Goal: Task Accomplishment & Management: Use online tool/utility

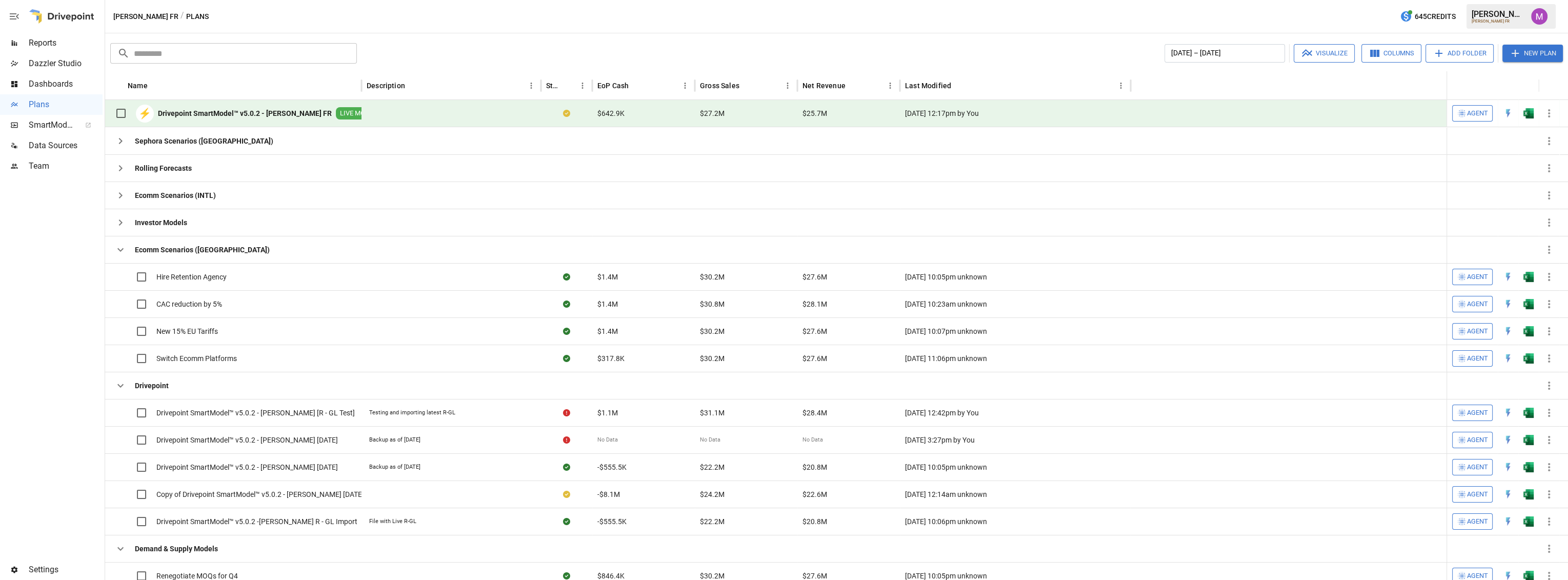
click at [278, 114] on b "Drivepoint SmartModel™ v5.0.2 - [PERSON_NAME] FR" at bounding box center [245, 113] width 174 height 10
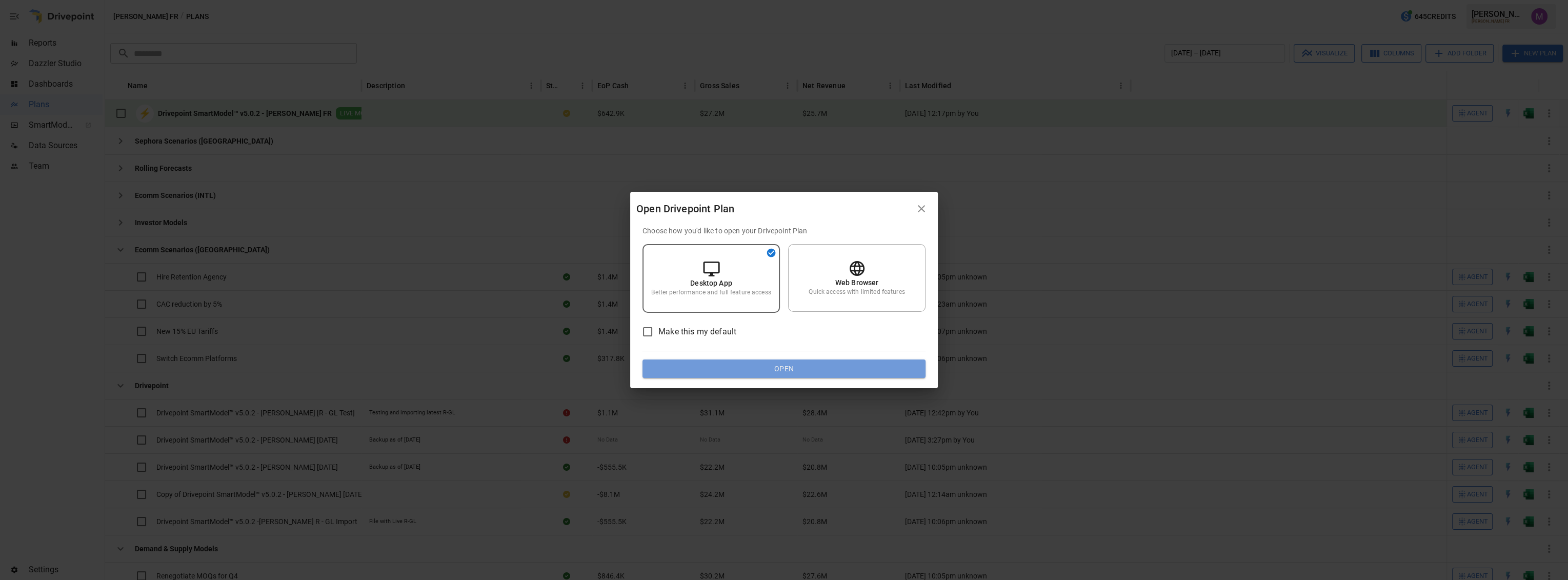
click at [779, 365] on button "Open" at bounding box center [784, 369] width 283 height 18
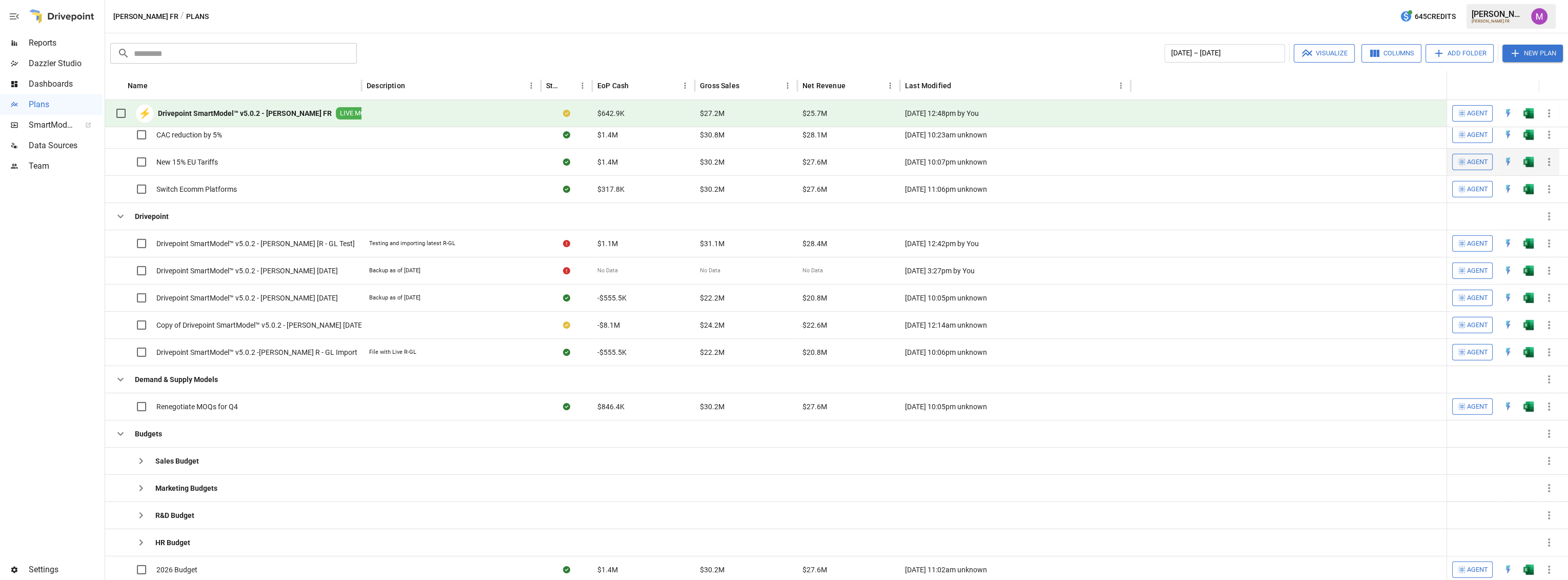
scroll to position [152, 0]
click at [112, 435] on button "button" at bounding box center [121, 432] width 21 height 21
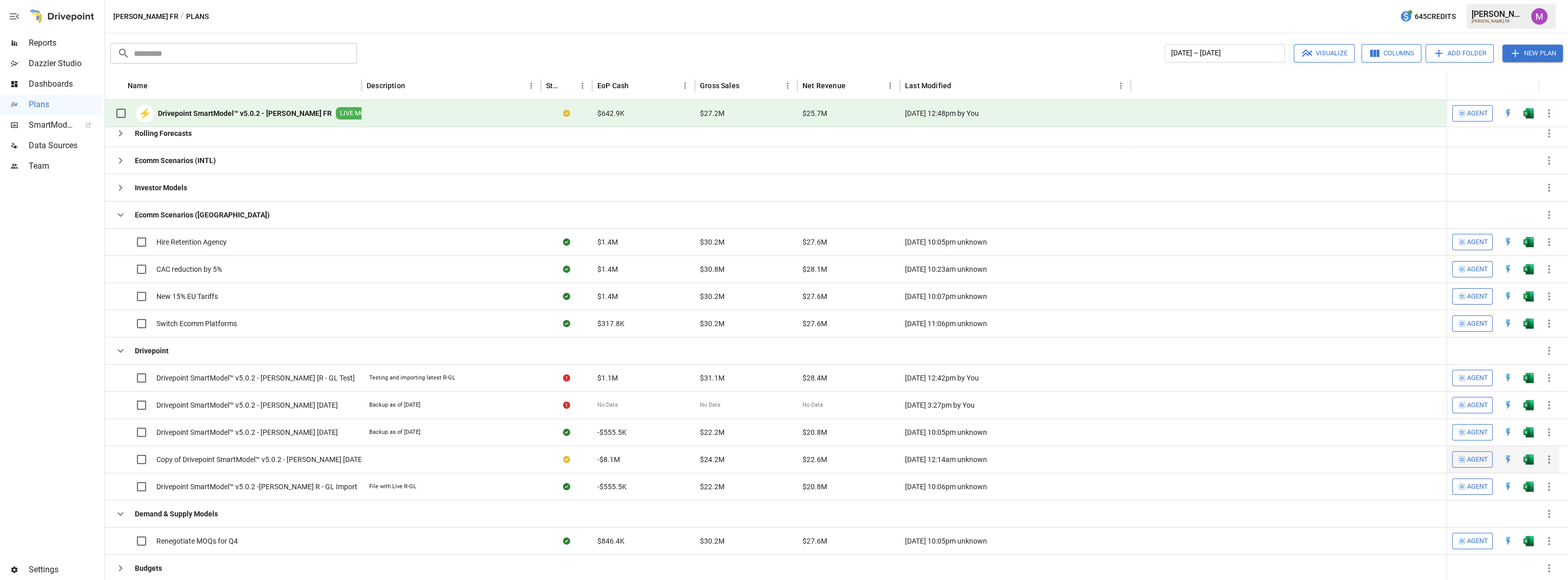
click at [307, 454] on span "Copy of Drivepoint SmartModel™ v5.0.2 - [PERSON_NAME] [DATE]" at bounding box center [260, 459] width 208 height 10
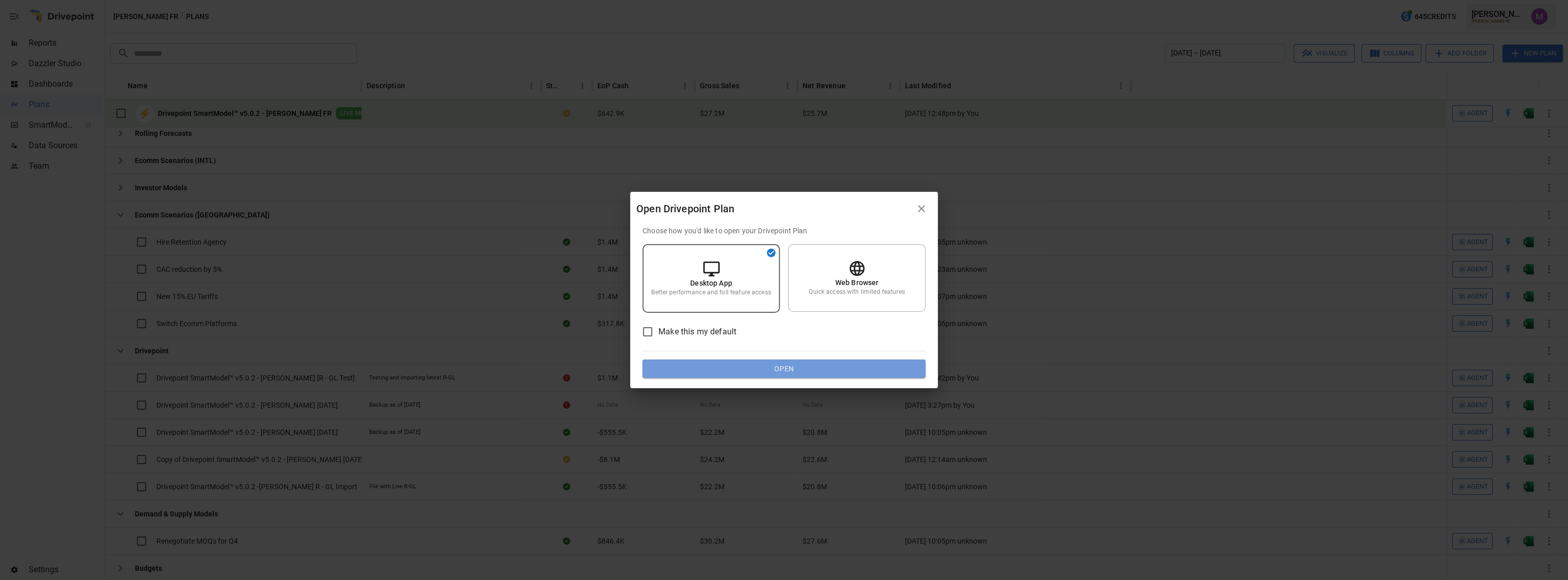
click at [746, 365] on button "Open" at bounding box center [784, 369] width 283 height 18
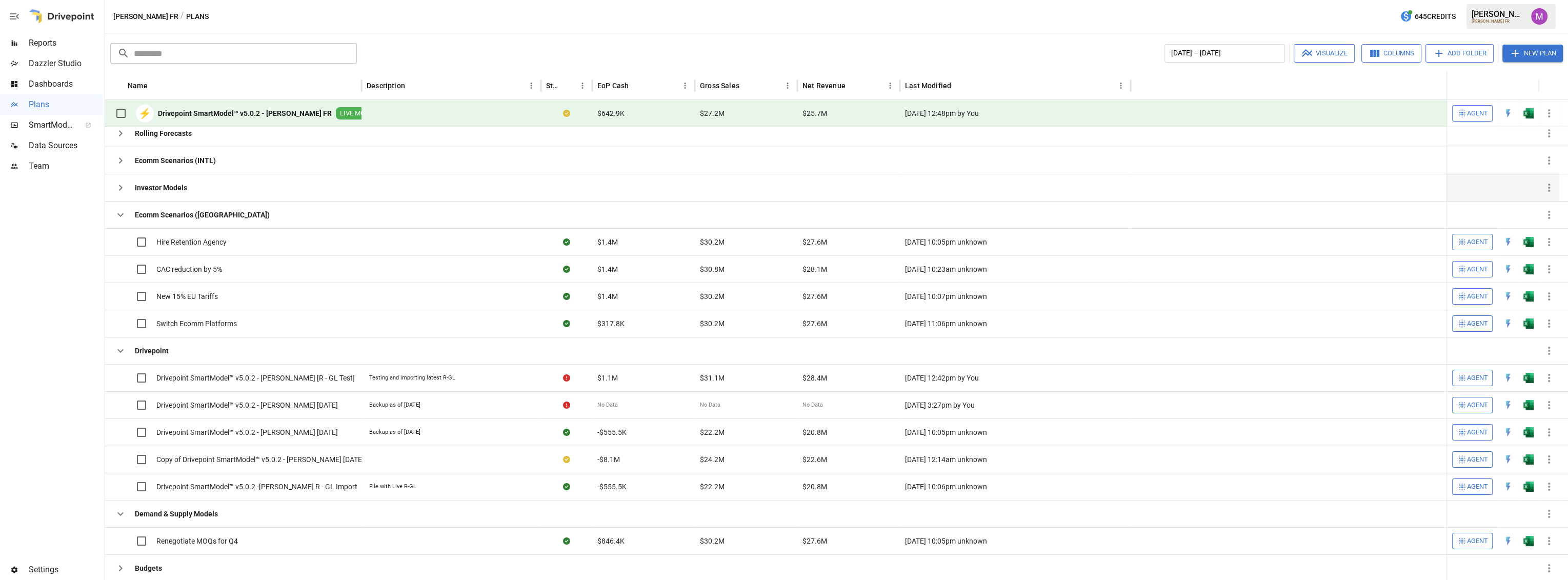
scroll to position [0, 0]
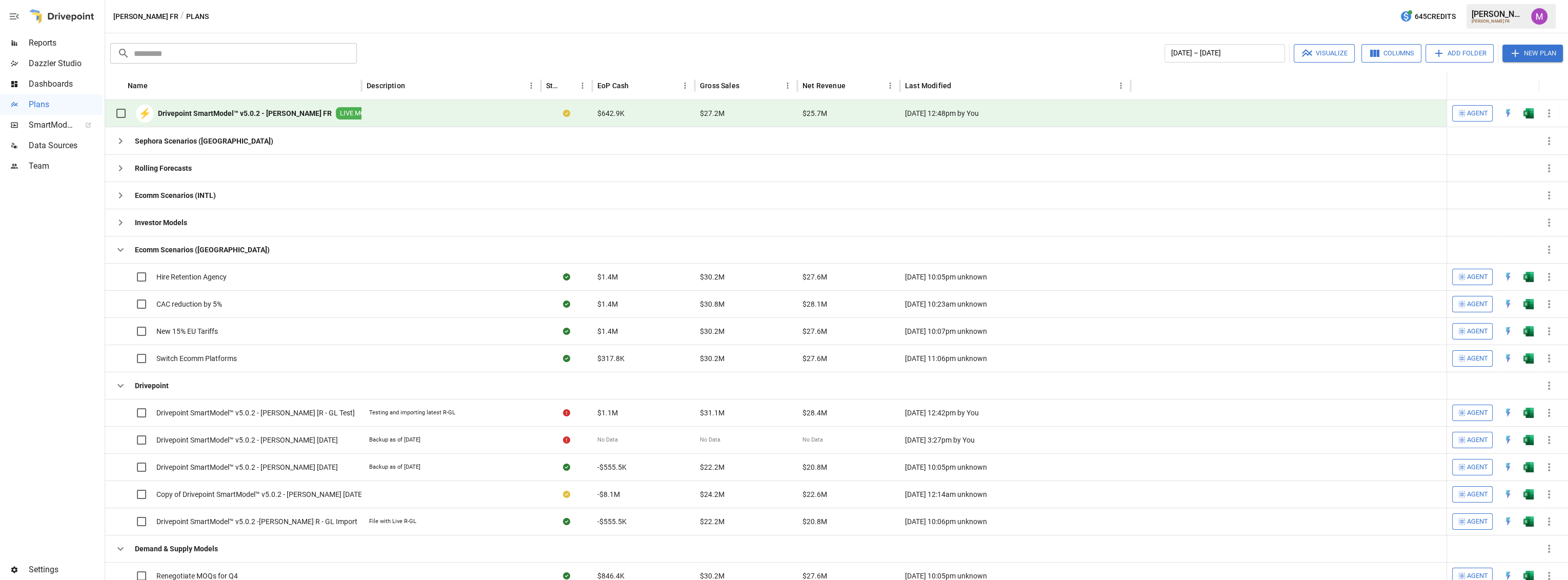
click at [256, 108] on b "Drivepoint SmartModel™ v5.0.2 - [PERSON_NAME] FR" at bounding box center [245, 113] width 174 height 10
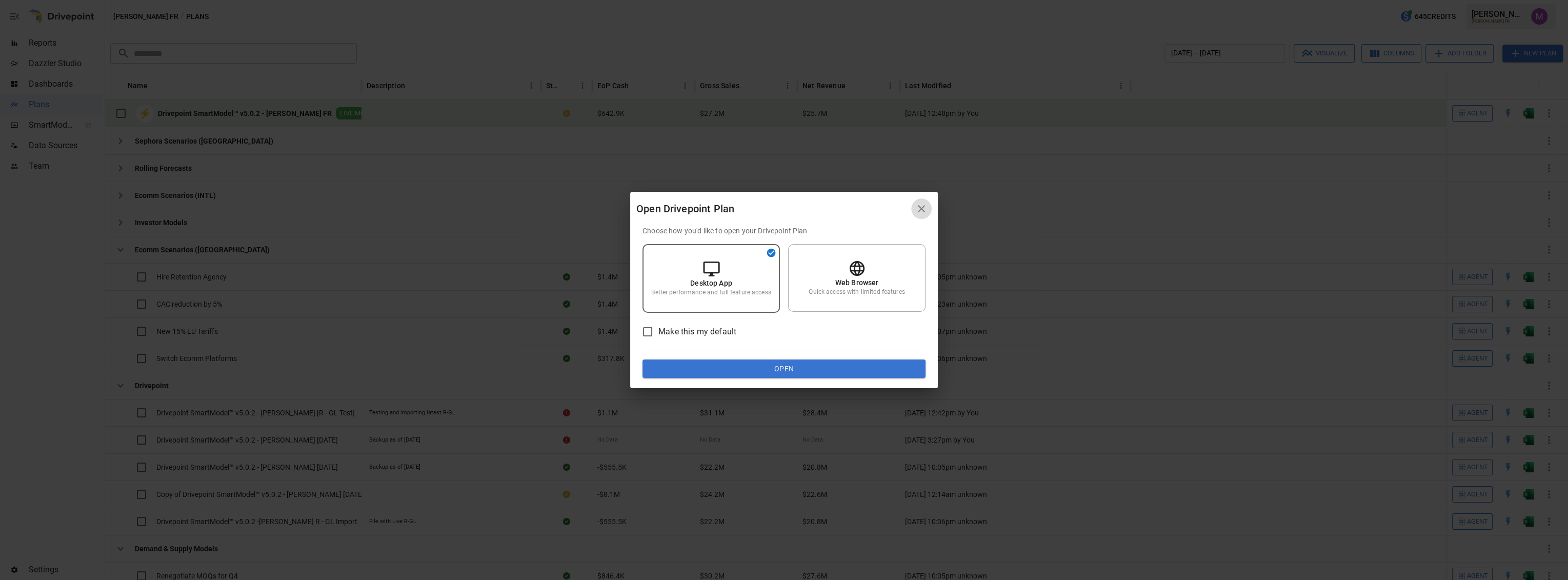
click at [925, 207] on icon "button" at bounding box center [922, 209] width 12 height 12
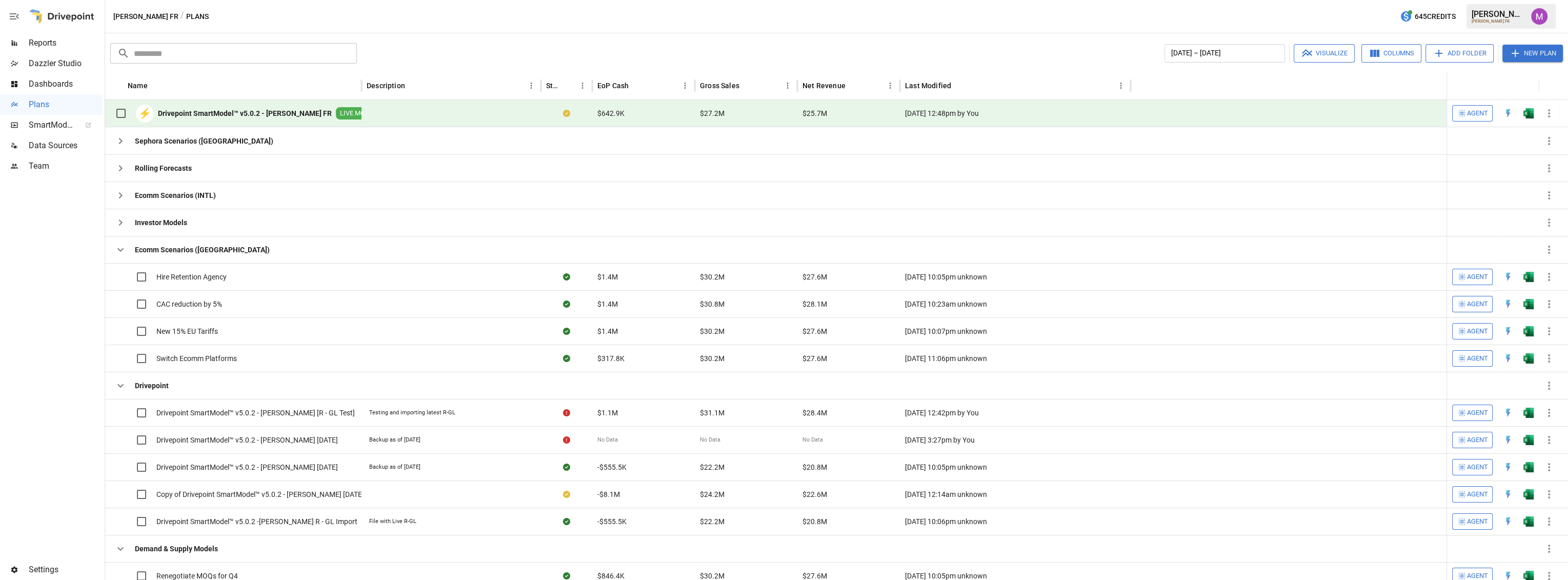
click at [273, 116] on b "Drivepoint SmartModel™ v5.0.2 - [PERSON_NAME] FR" at bounding box center [245, 113] width 174 height 10
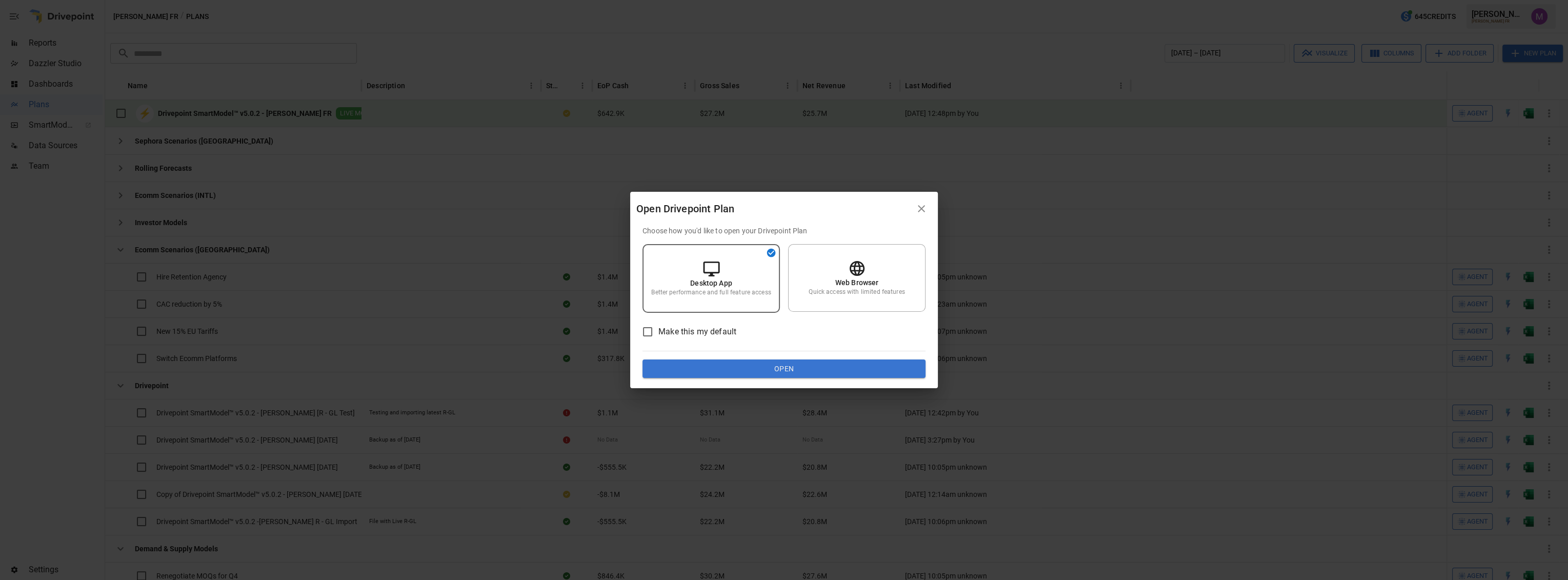
click at [775, 372] on button "Open" at bounding box center [784, 369] width 283 height 18
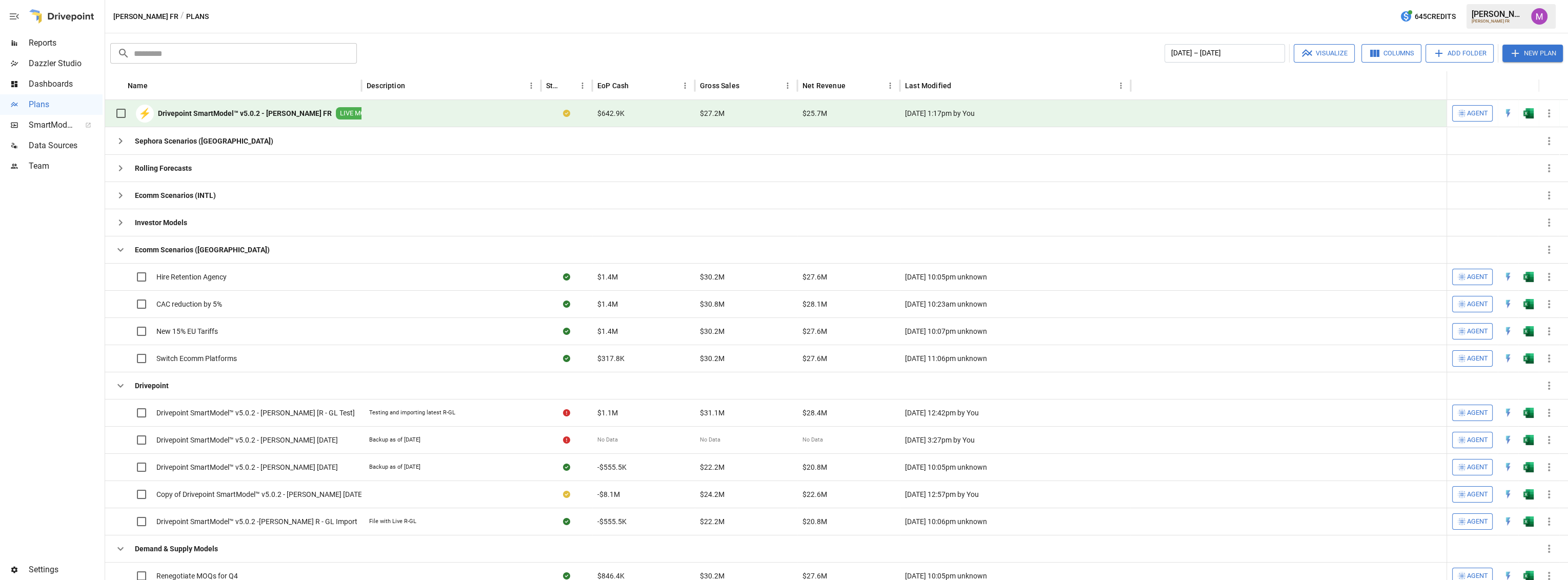
click at [256, 114] on b "Drivepoint SmartModel™ v5.0.2 - [PERSON_NAME] FR" at bounding box center [245, 113] width 174 height 10
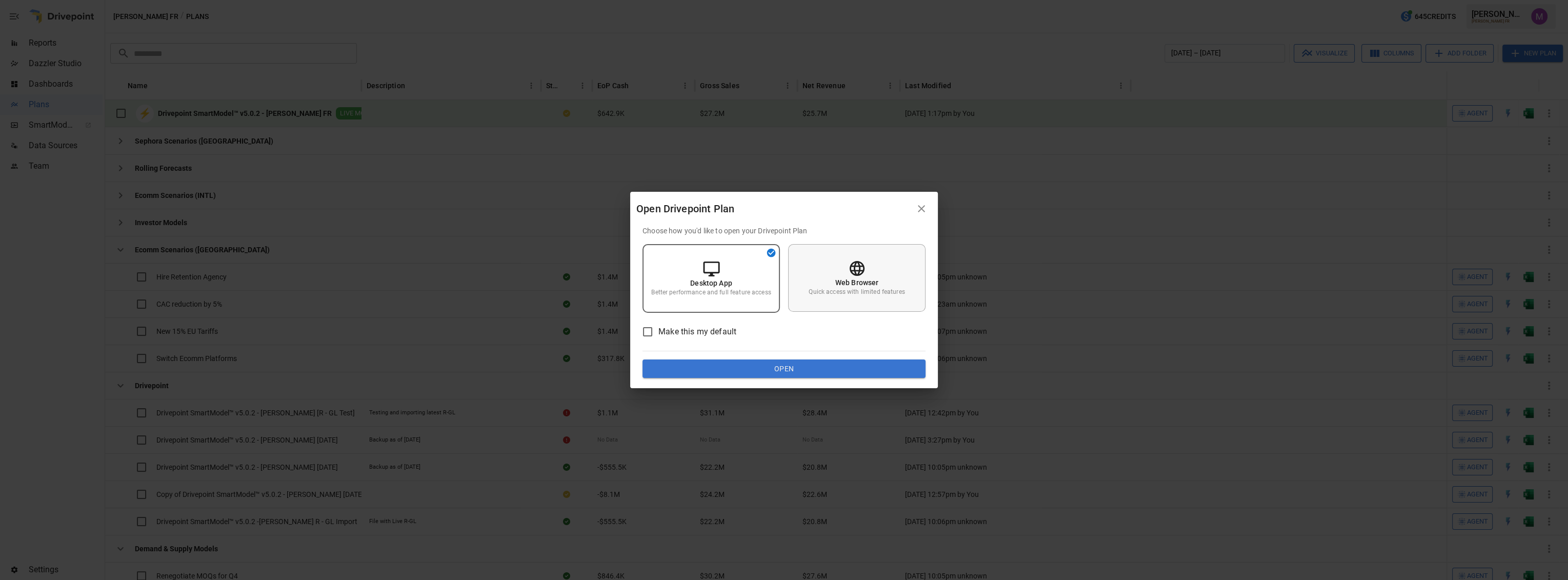
click at [861, 274] on icon at bounding box center [856, 268] width 18 height 18
click at [817, 366] on button "Open" at bounding box center [784, 369] width 283 height 18
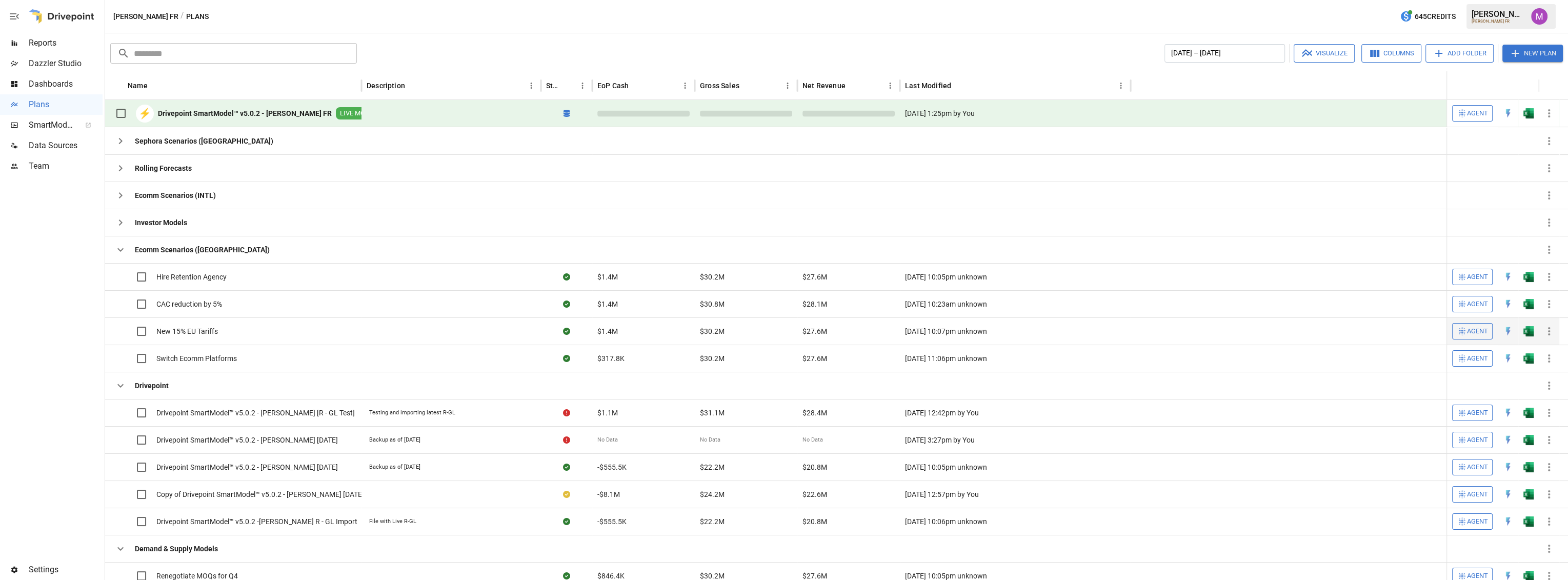
scroll to position [31, 0]
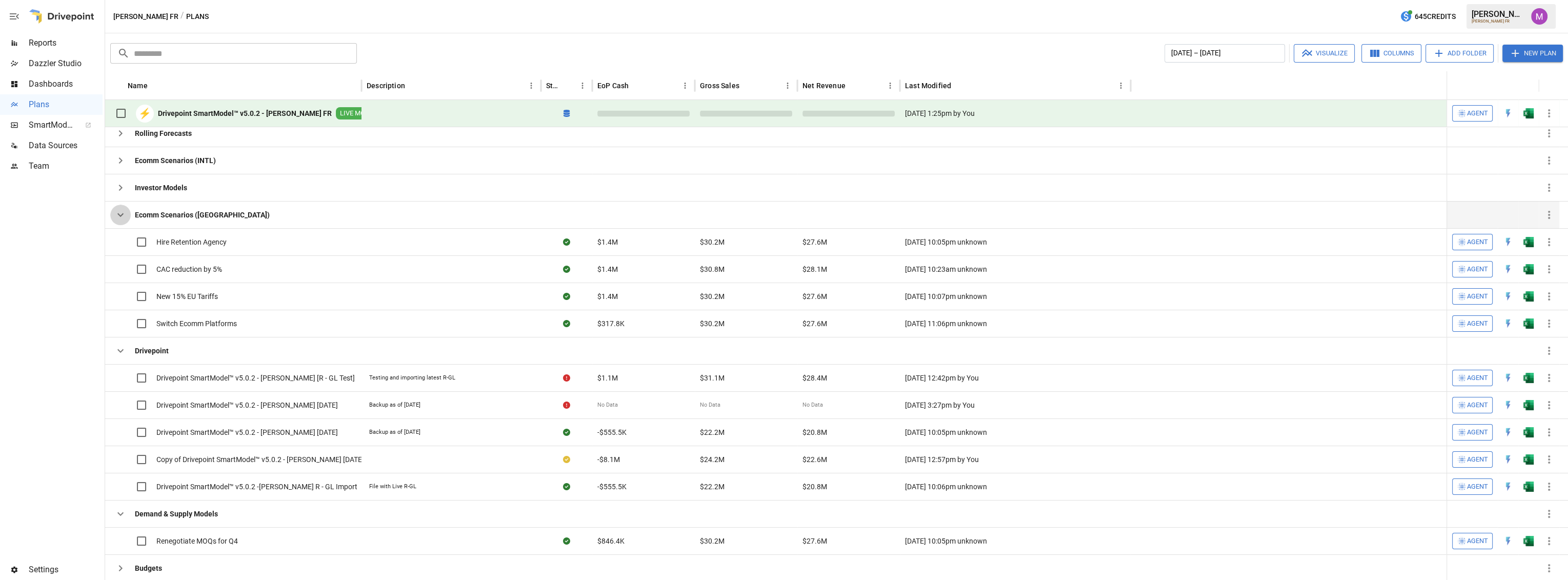
click at [119, 213] on icon "button" at bounding box center [121, 215] width 12 height 12
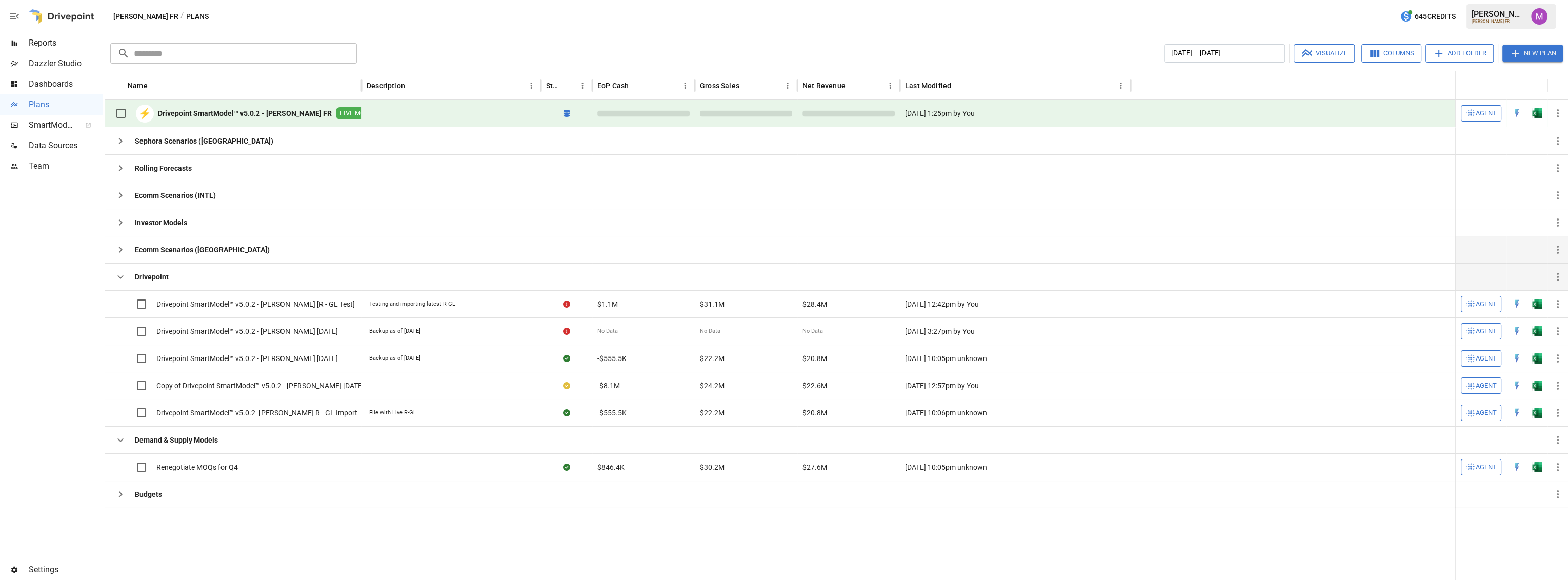
click at [136, 273] on b "Drivepoint" at bounding box center [152, 276] width 34 height 10
click at [122, 278] on icon "button" at bounding box center [121, 277] width 12 height 12
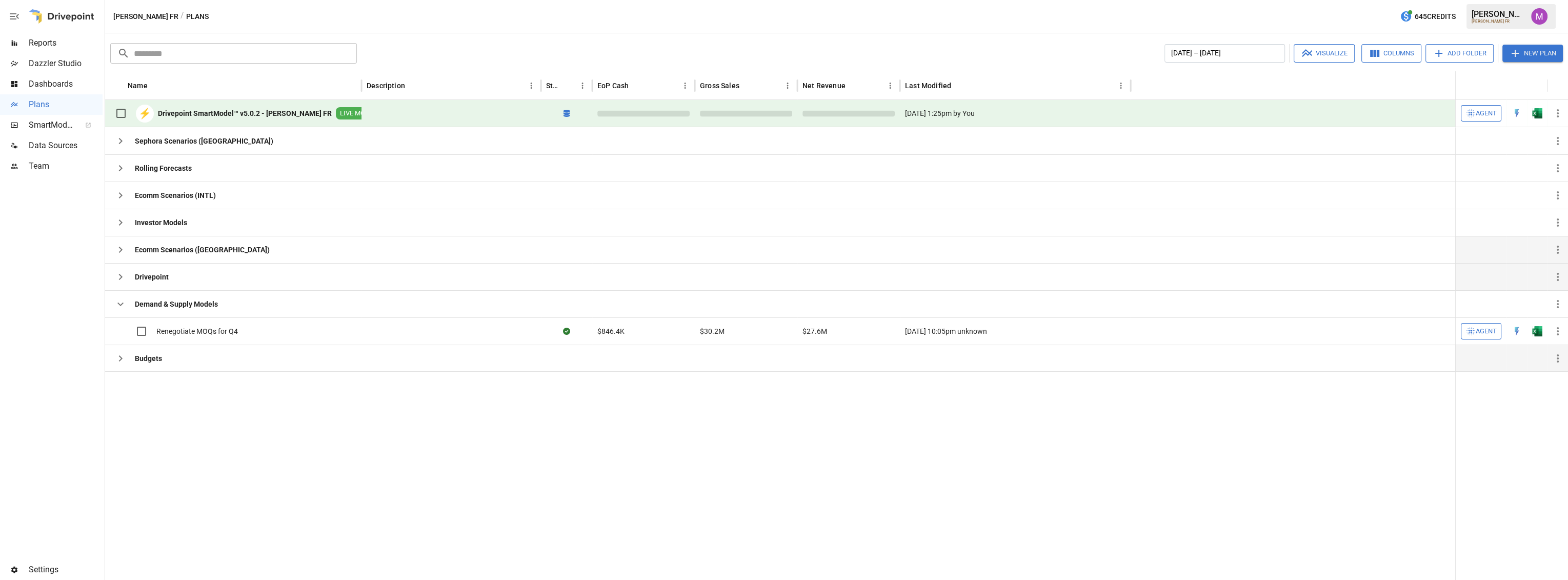
click at [125, 360] on icon "button" at bounding box center [121, 358] width 12 height 12
click at [116, 358] on icon "button" at bounding box center [121, 358] width 12 height 12
drag, startPoint x: 478, startPoint y: 508, endPoint x: 475, endPoint y: 500, distance: 8.5
click at [478, 508] on div at bounding box center [780, 475] width 1350 height 209
click at [240, 508] on div at bounding box center [780, 475] width 1350 height 209
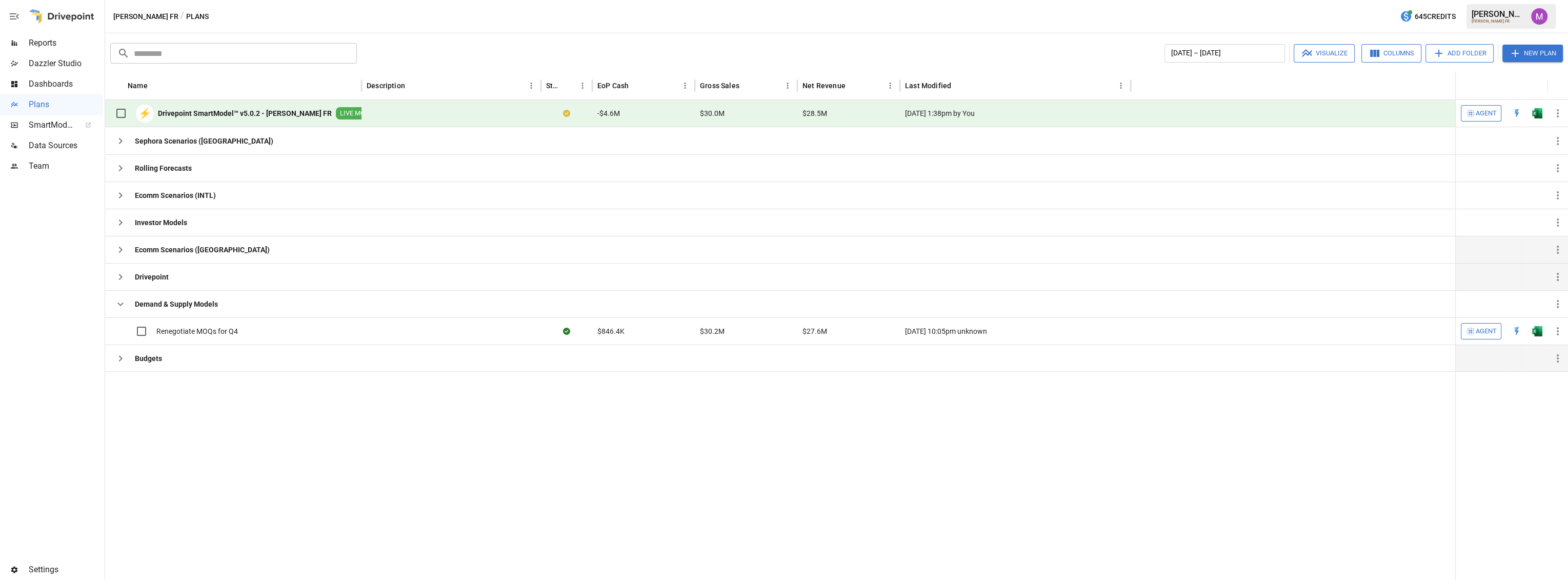
click at [246, 119] on div "⚡ Drivepoint SmartModel™ v5.0.2 - [PERSON_NAME] FR LIVE MODEL" at bounding box center [245, 113] width 271 height 21
click at [238, 109] on b "Drivepoint SmartModel™ v5.0.2 - [PERSON_NAME] FR" at bounding box center [245, 113] width 174 height 10
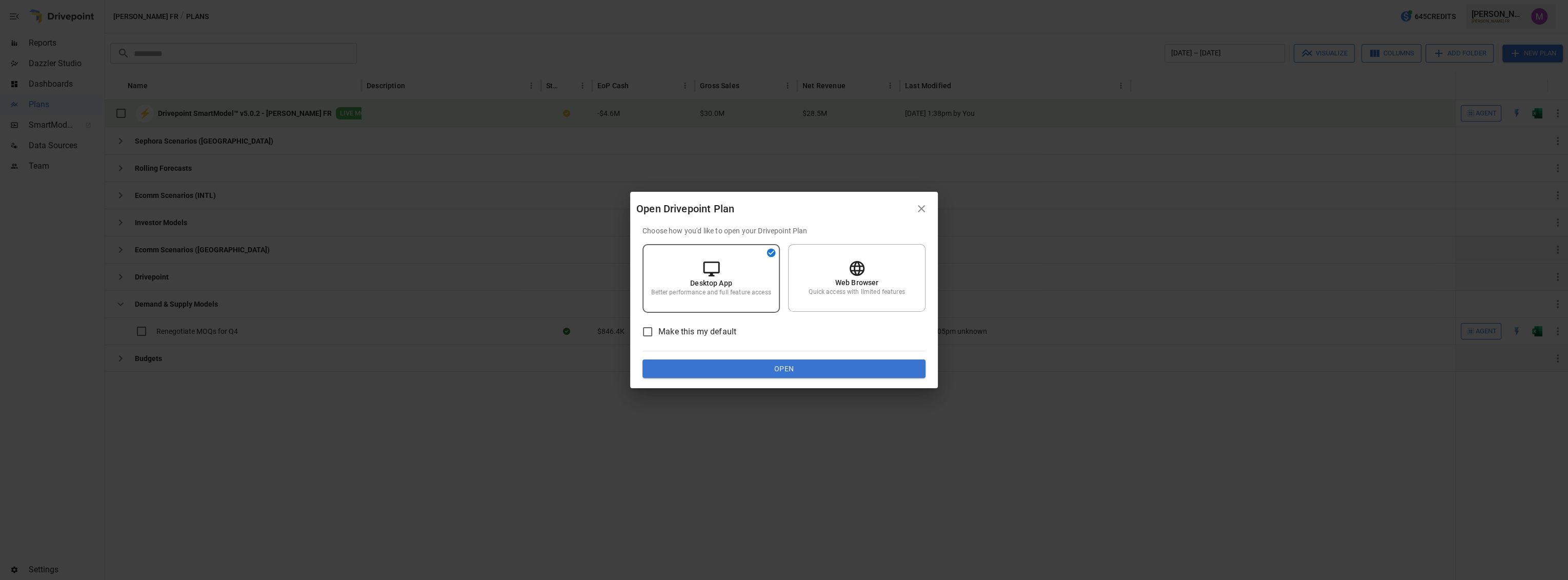
click at [743, 372] on button "Open" at bounding box center [784, 369] width 283 height 18
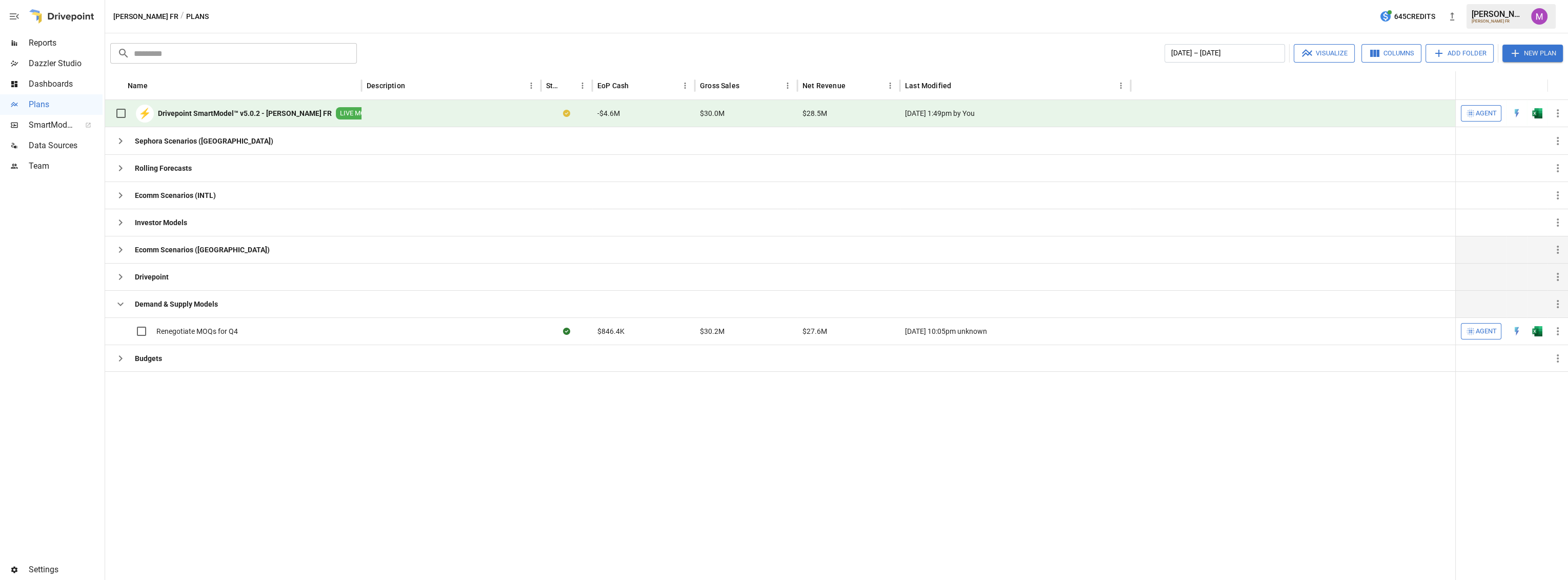
click at [116, 307] on icon "button" at bounding box center [121, 304] width 12 height 12
